Goal: Find specific page/section: Find specific page/section

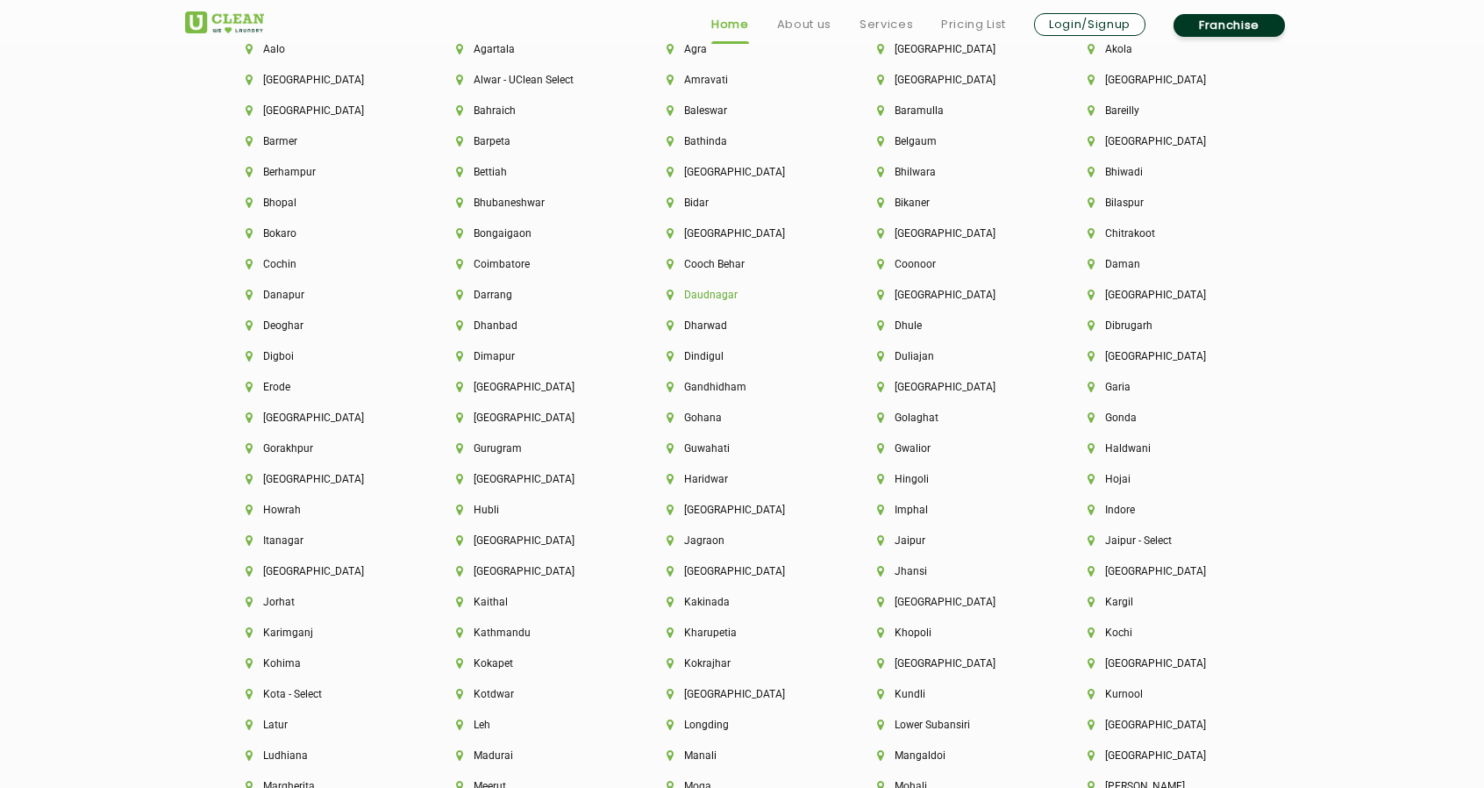
scroll to position [4034, 0]
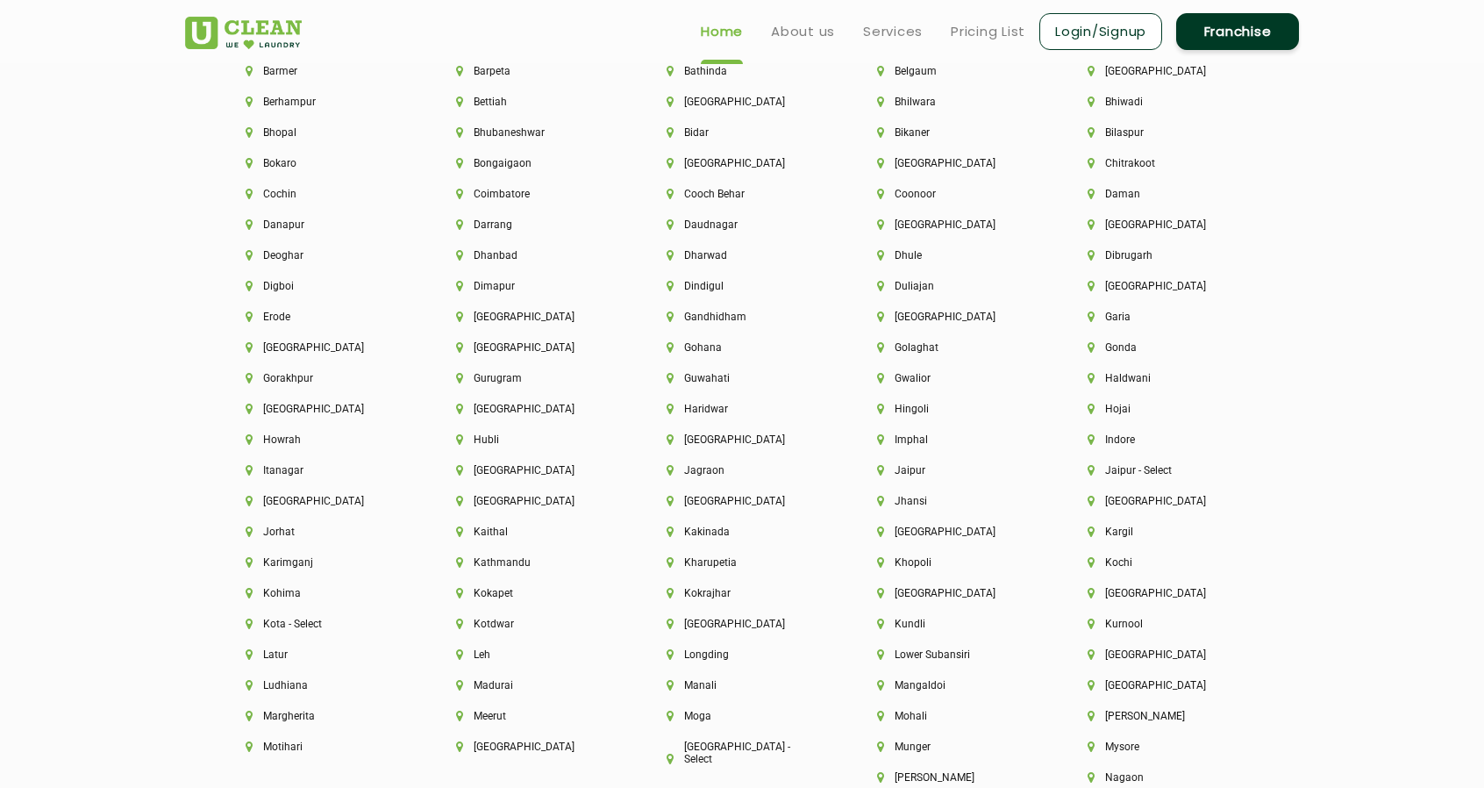
click at [710, 464] on div "[GEOGRAPHIC_DATA]" at bounding box center [742, 448] width 210 height 31
click at [710, 476] on li "Jagraon" at bounding box center [742, 470] width 151 height 12
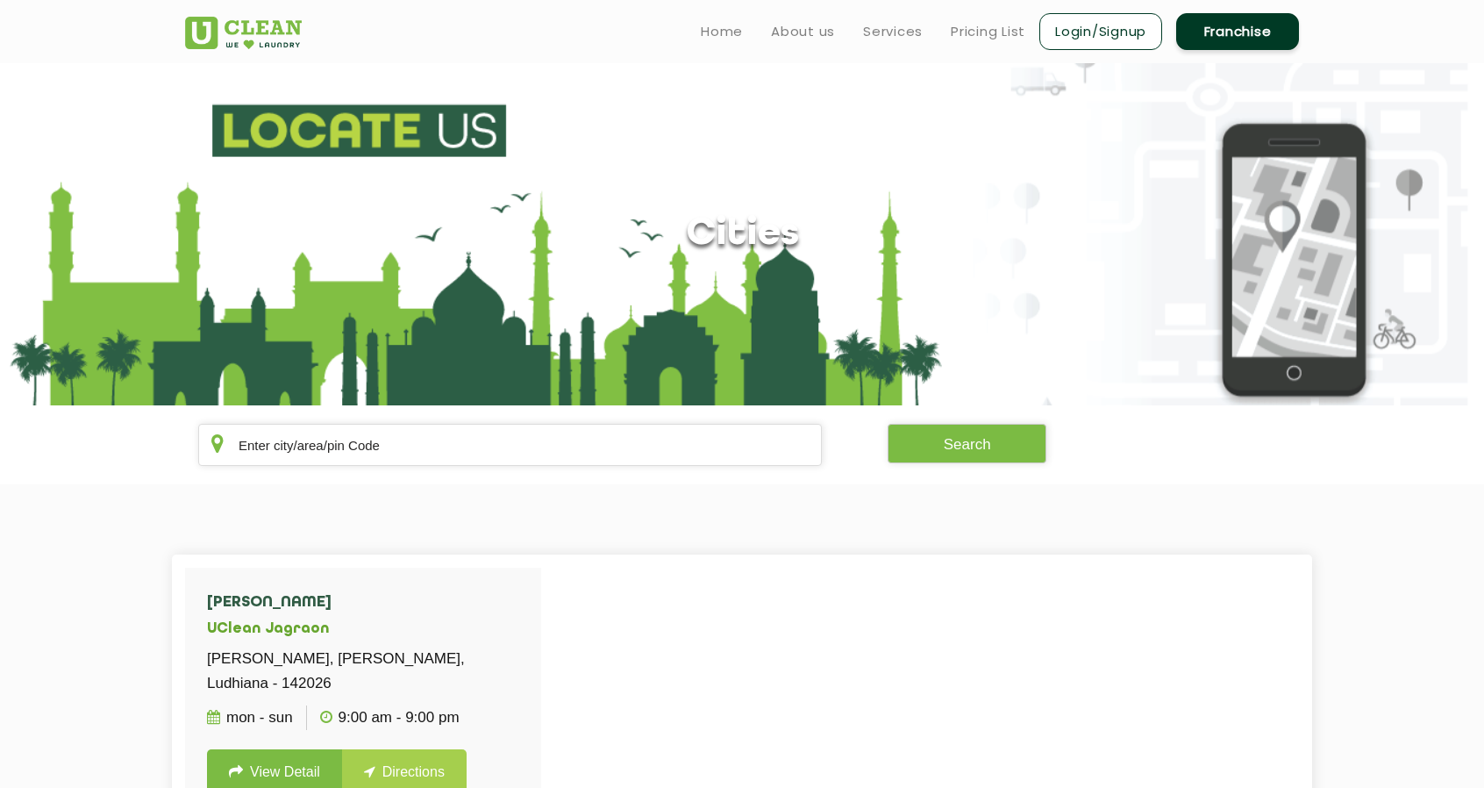
click at [265, 46] on img at bounding box center [243, 33] width 117 height 32
